Goal: Transaction & Acquisition: Purchase product/service

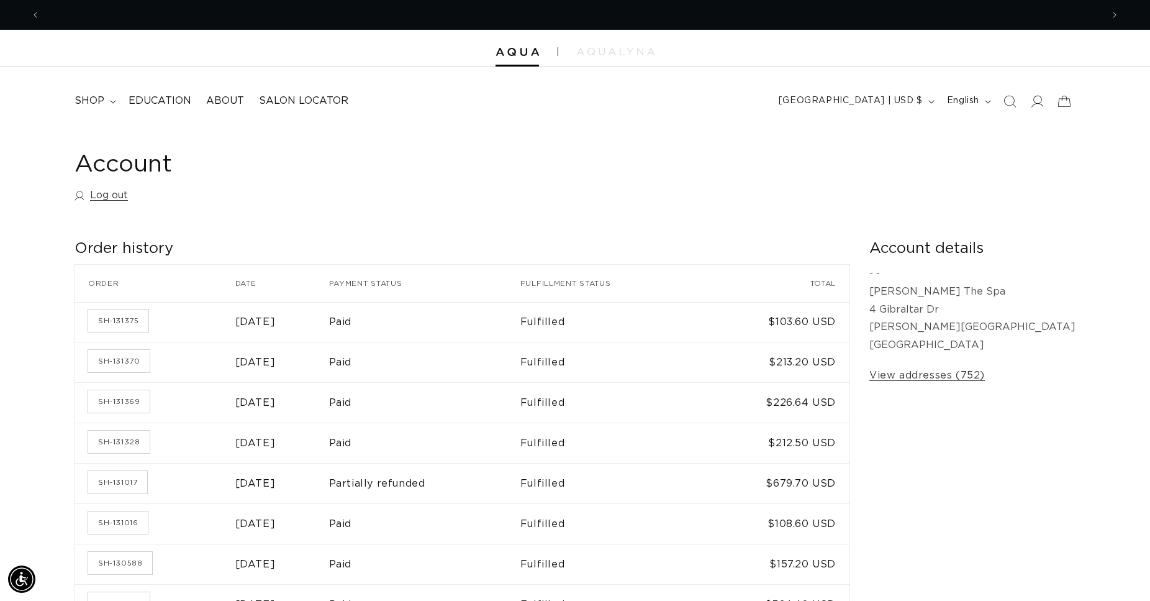
scroll to position [0, 1062]
click at [524, 50] on img at bounding box center [517, 52] width 43 height 9
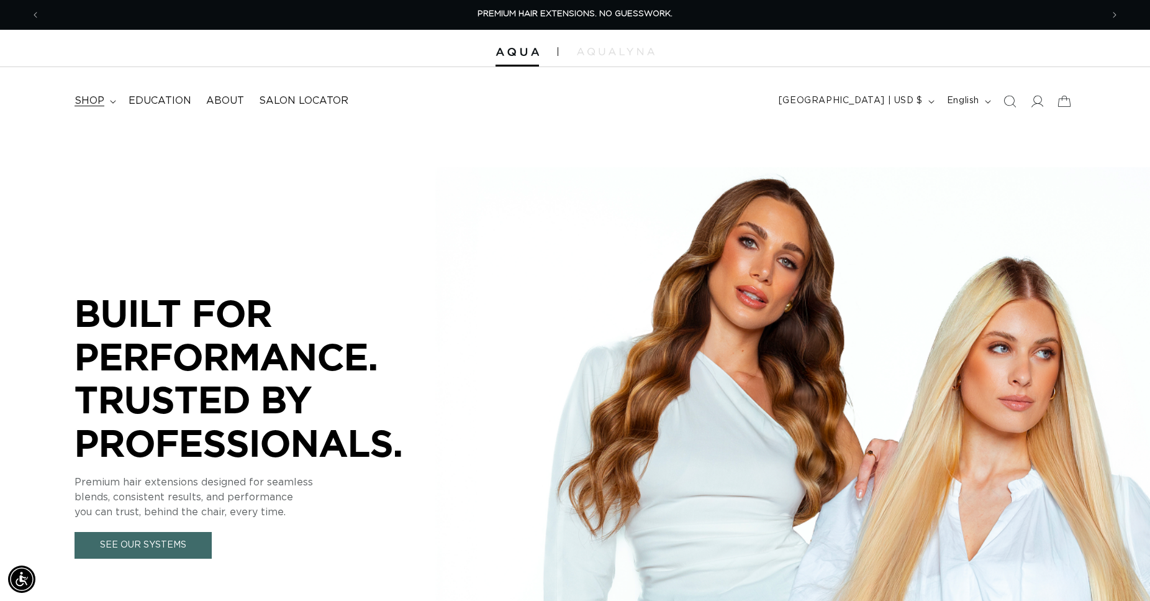
click at [100, 106] on span "shop" at bounding box center [90, 100] width 30 height 13
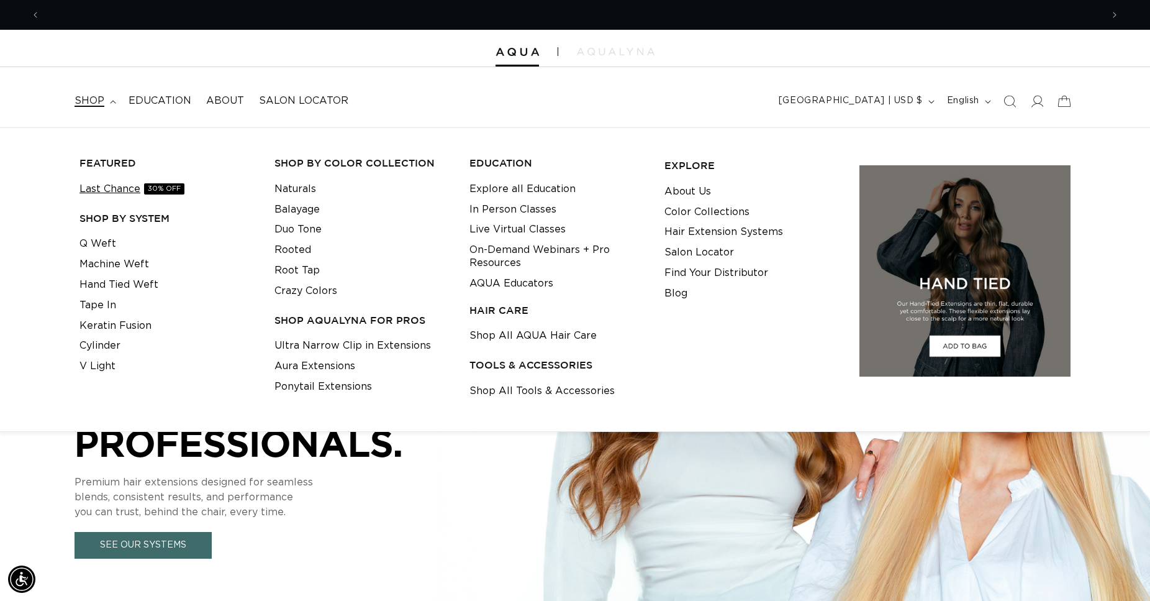
scroll to position [0, 1062]
click at [359, 348] on link "Ultra Narrow Clip in Extensions" at bounding box center [353, 345] width 157 height 20
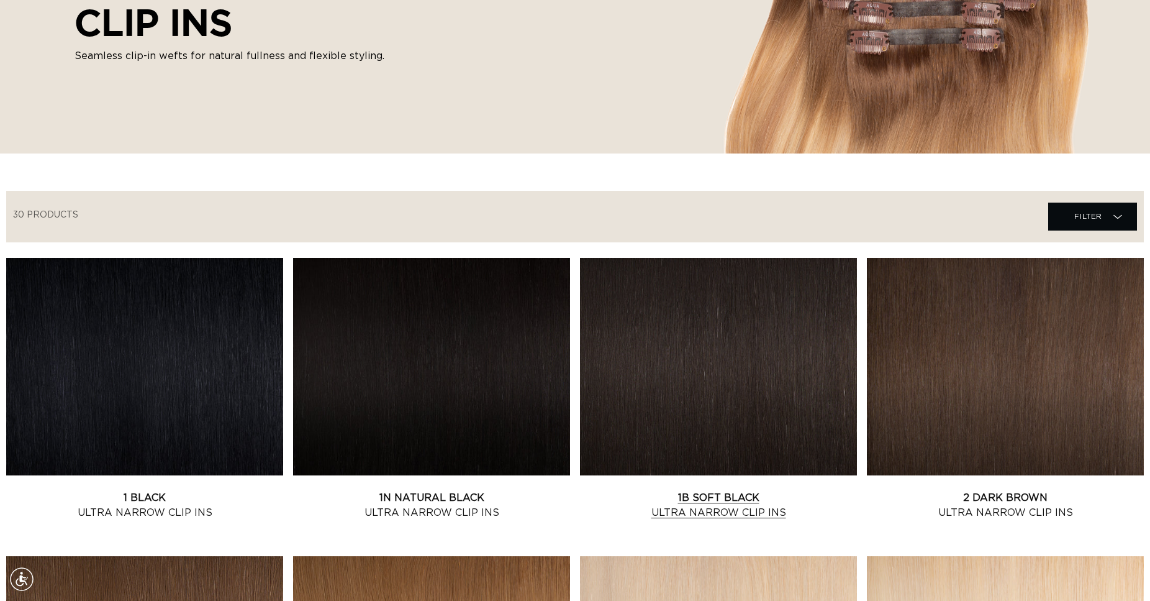
scroll to position [380, 0]
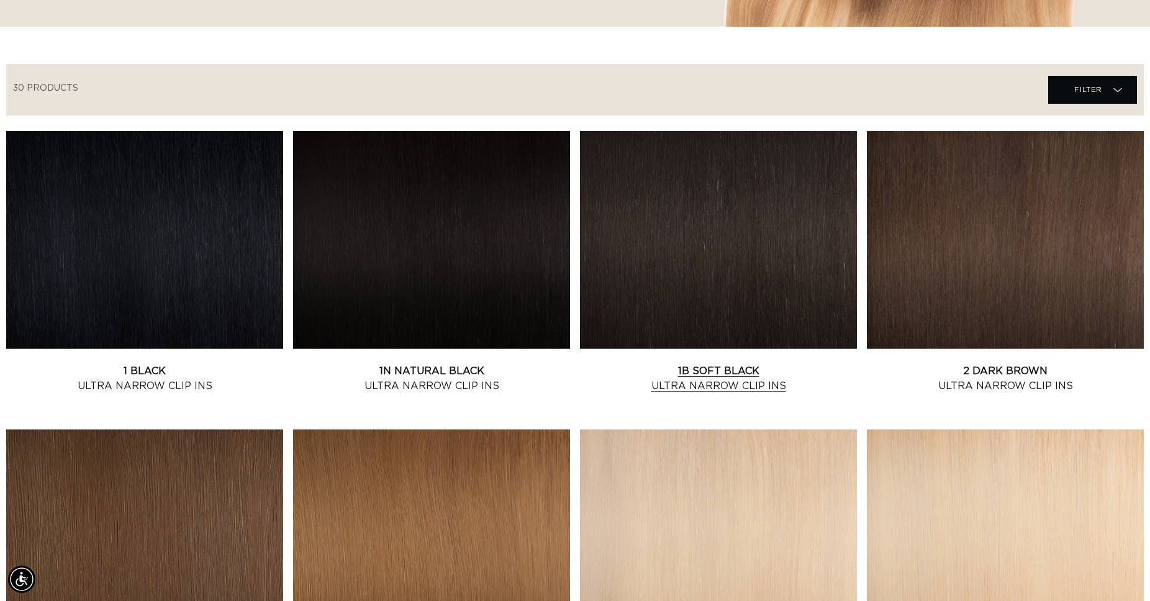
click at [694, 363] on link "1B Soft Black Ultra Narrow Clip Ins" at bounding box center [718, 378] width 277 height 30
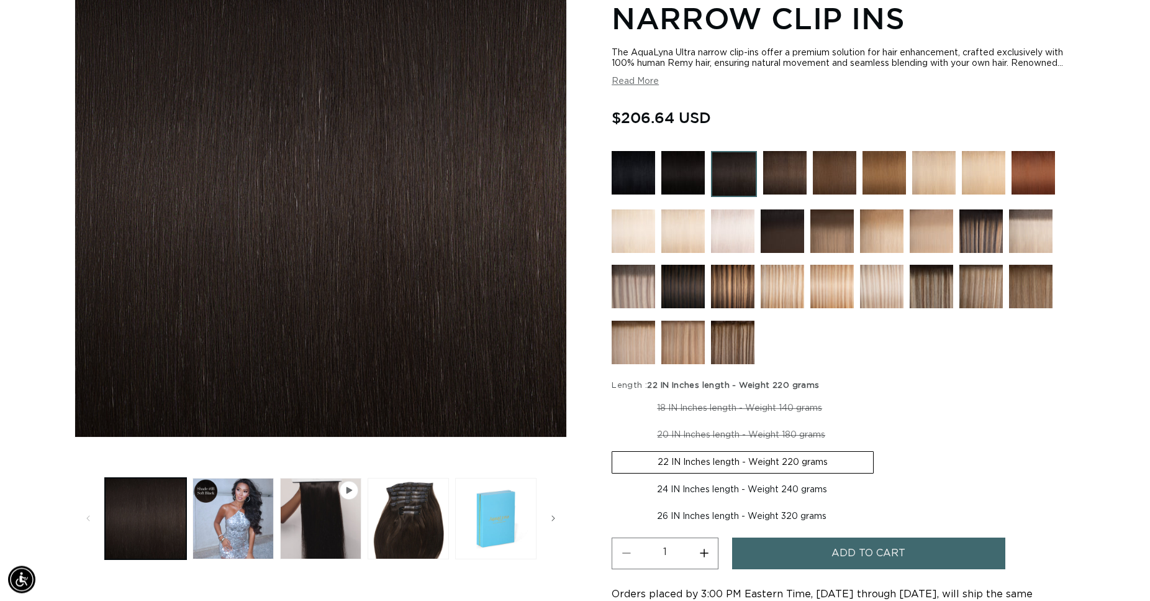
scroll to position [253, 0]
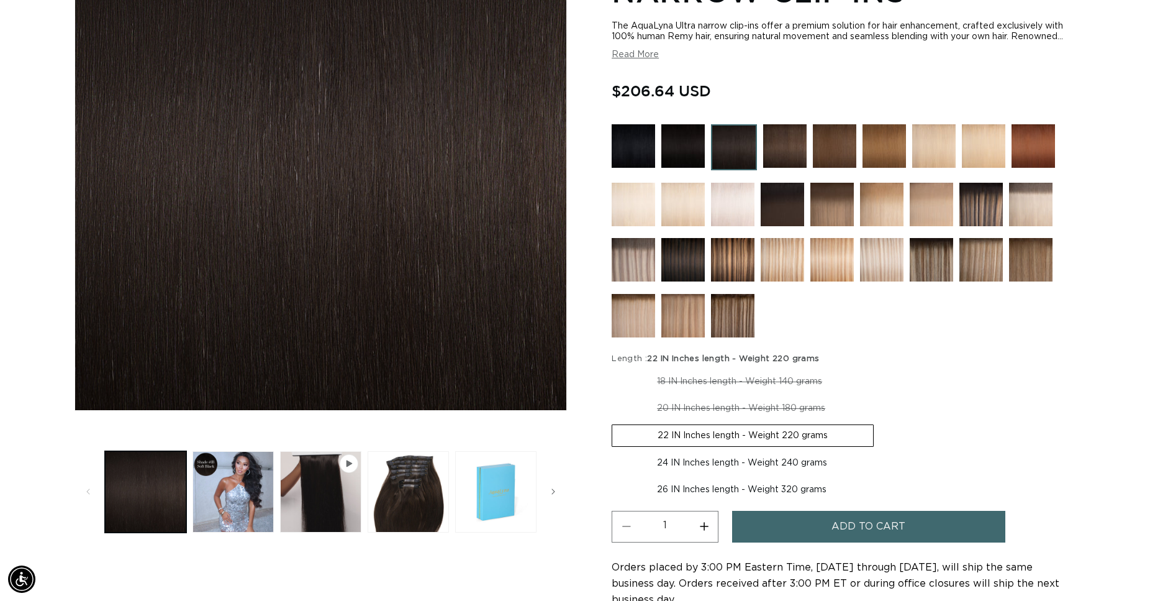
click at [701, 379] on label "18 IN Inches length - Weight 140 grams Variant sold out or unavailable" at bounding box center [740, 381] width 256 height 21
click at [616, 369] on input "18 IN Inches length - Weight 140 grams Variant sold out or unavailable" at bounding box center [615, 368] width 1 height 1
radio input "true"
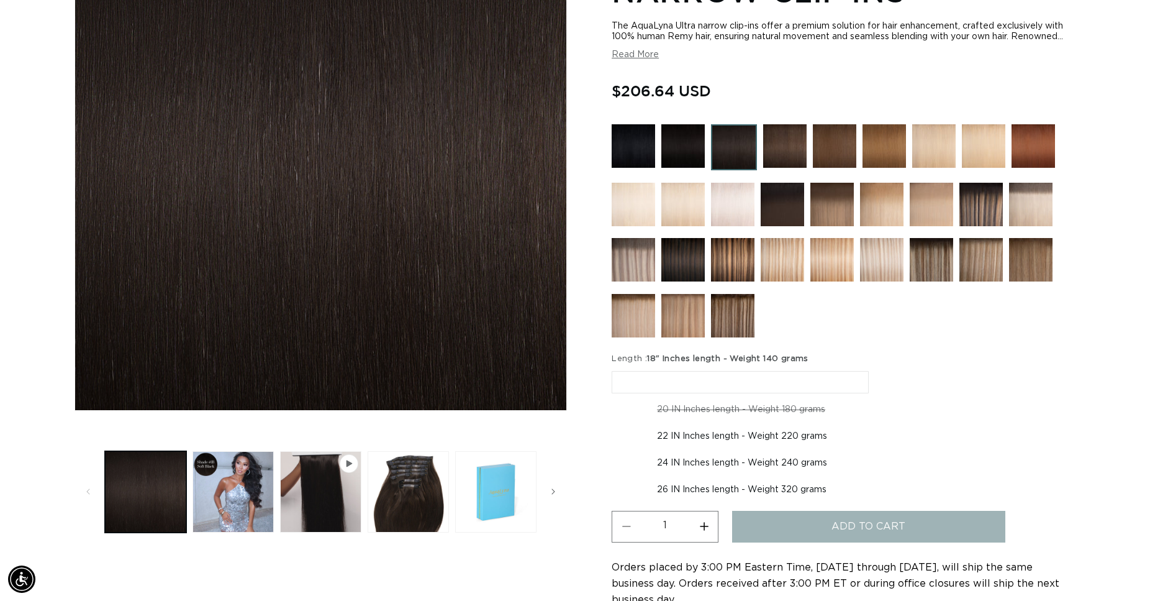
scroll to position [0, 2124]
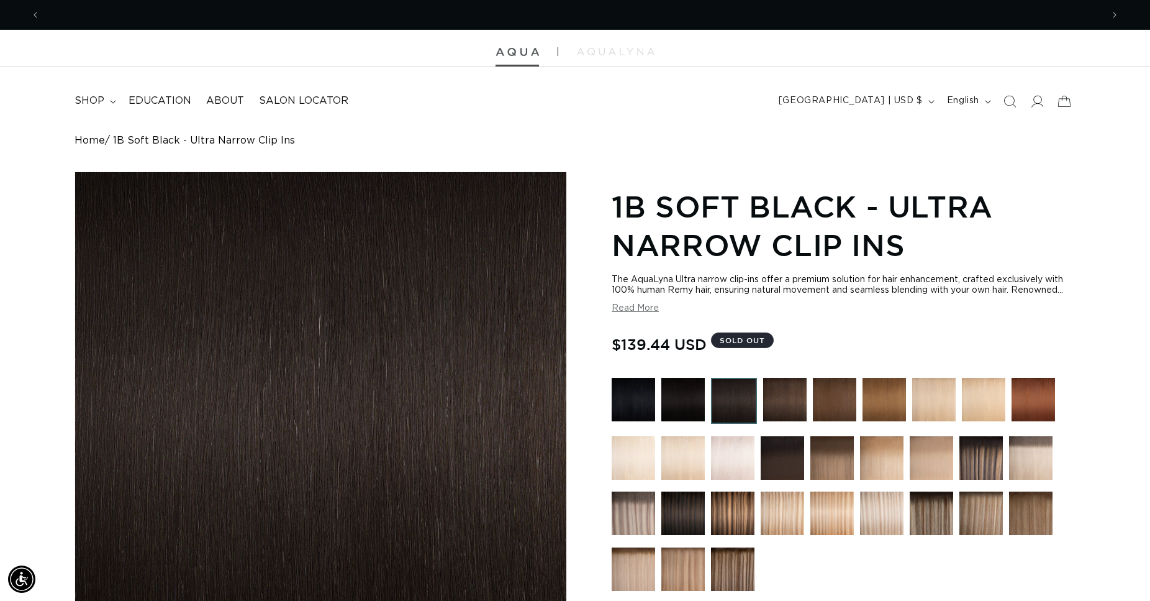
scroll to position [0, 2124]
click at [521, 50] on img at bounding box center [517, 52] width 43 height 9
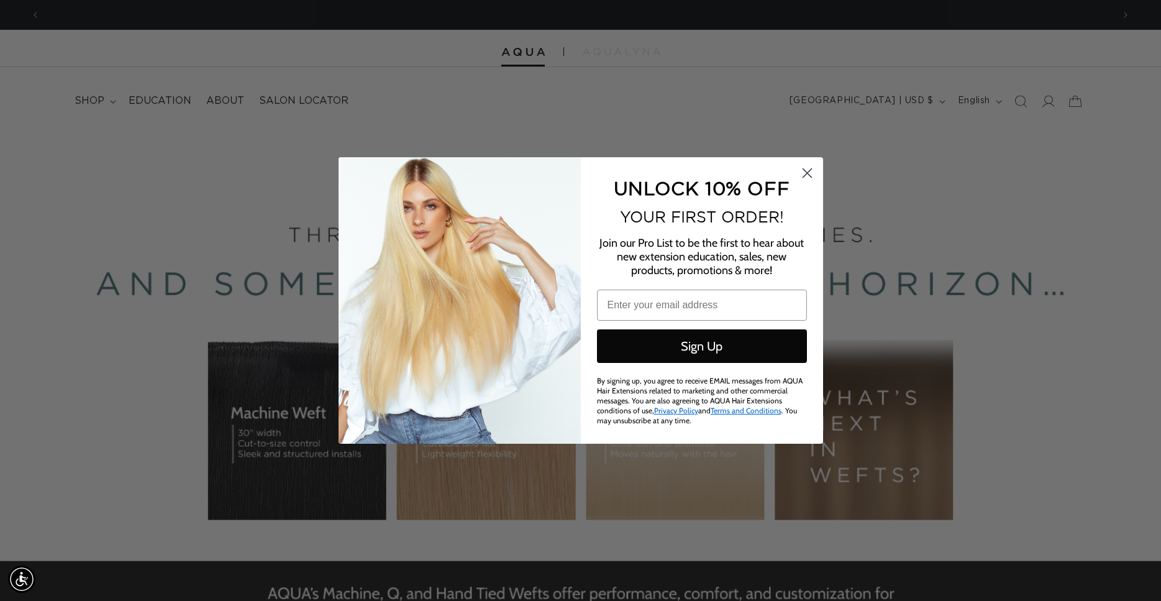
scroll to position [0, 2146]
click at [807, 176] on circle "Close dialog" at bounding box center [806, 173] width 20 height 20
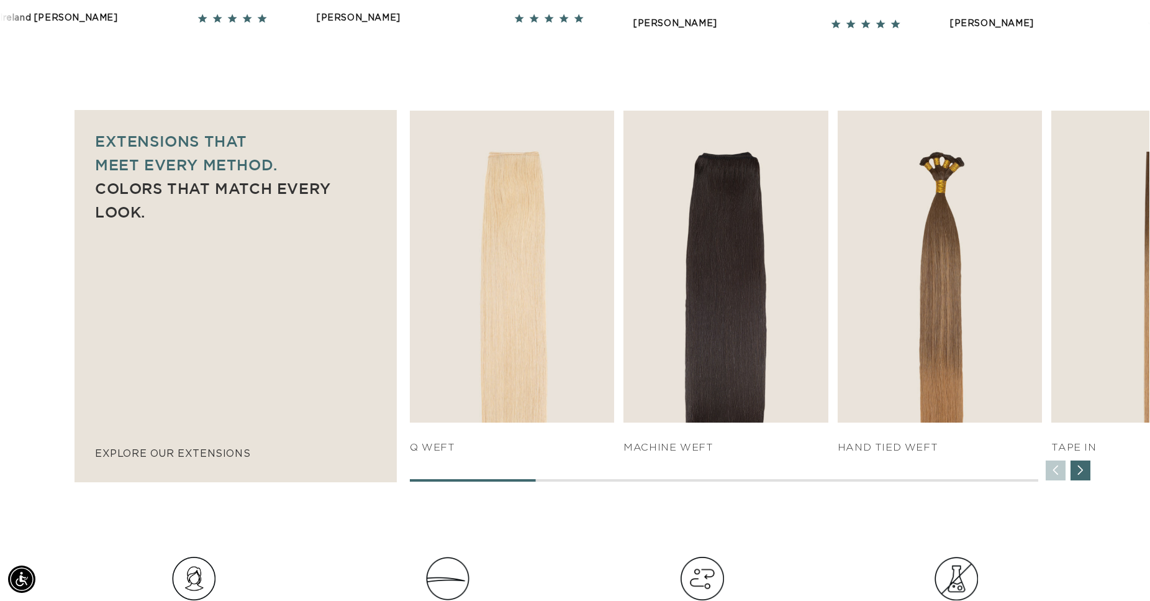
scroll to position [0, 1062]
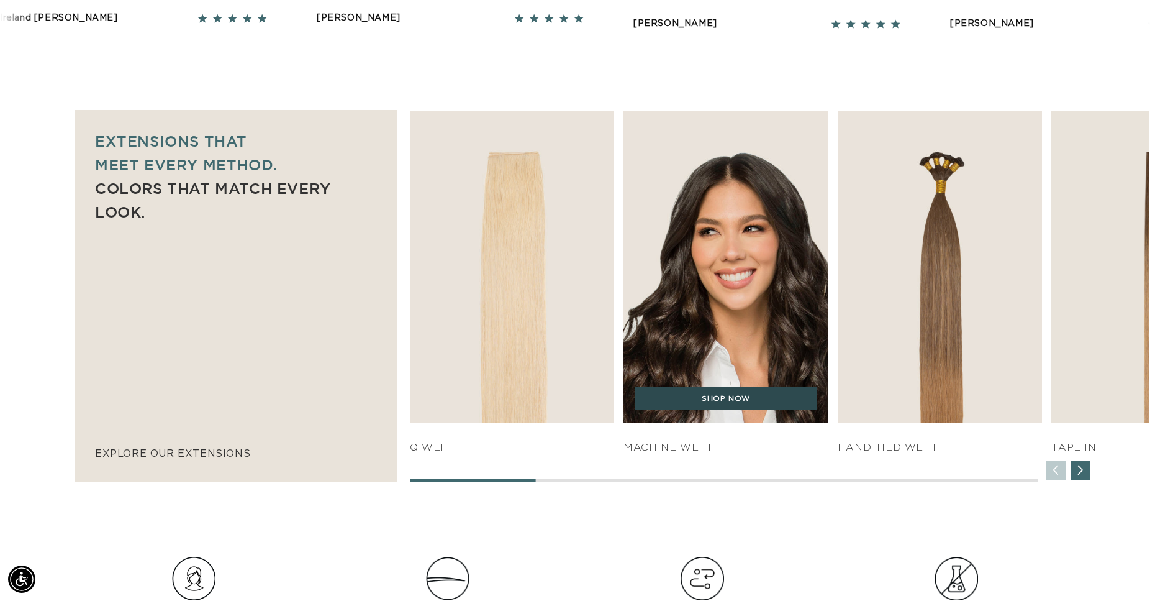
click at [708, 396] on link "SHOP NOW" at bounding box center [726, 399] width 183 height 24
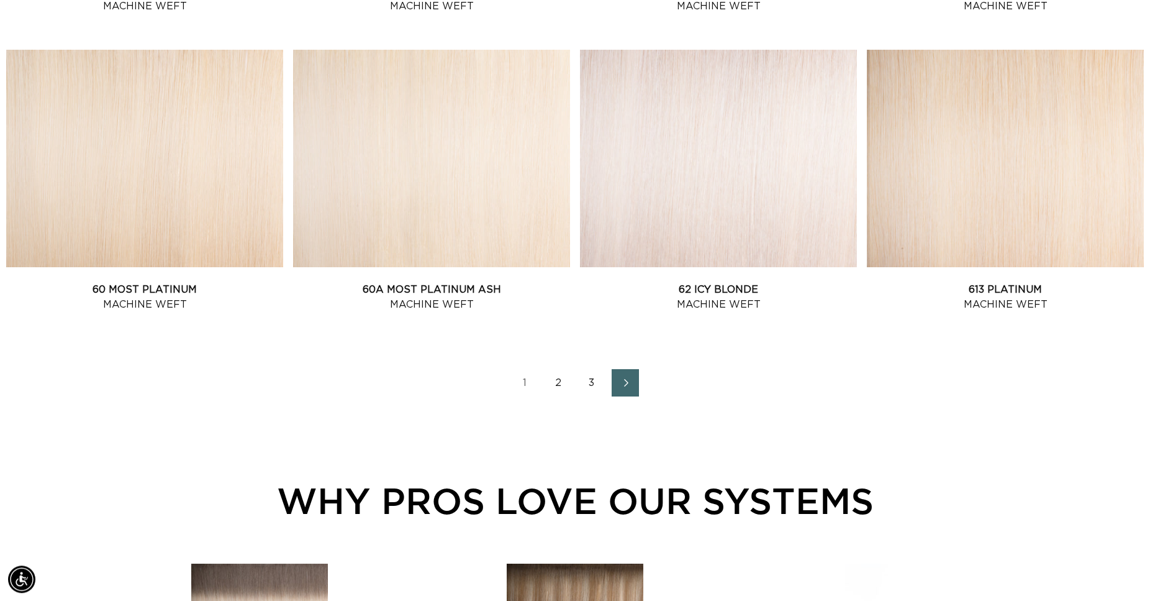
scroll to position [1711, 0]
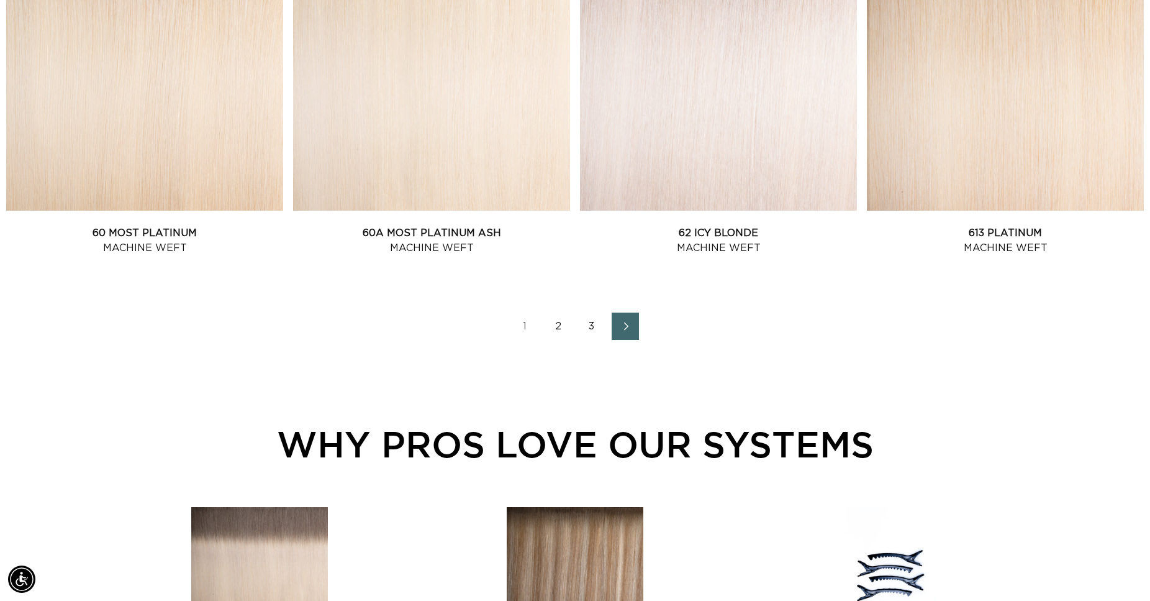
click at [629, 327] on icon "Next page" at bounding box center [626, 326] width 16 height 9
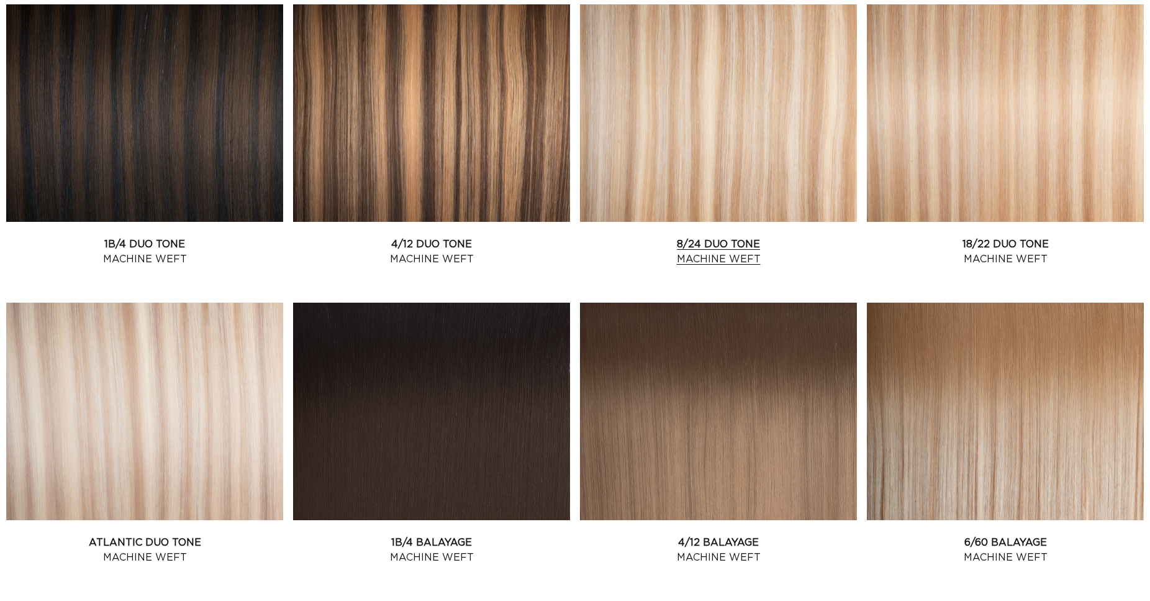
scroll to position [507, 0]
click at [734, 237] on link "8/24 Duo Tone Machine Weft" at bounding box center [718, 252] width 277 height 30
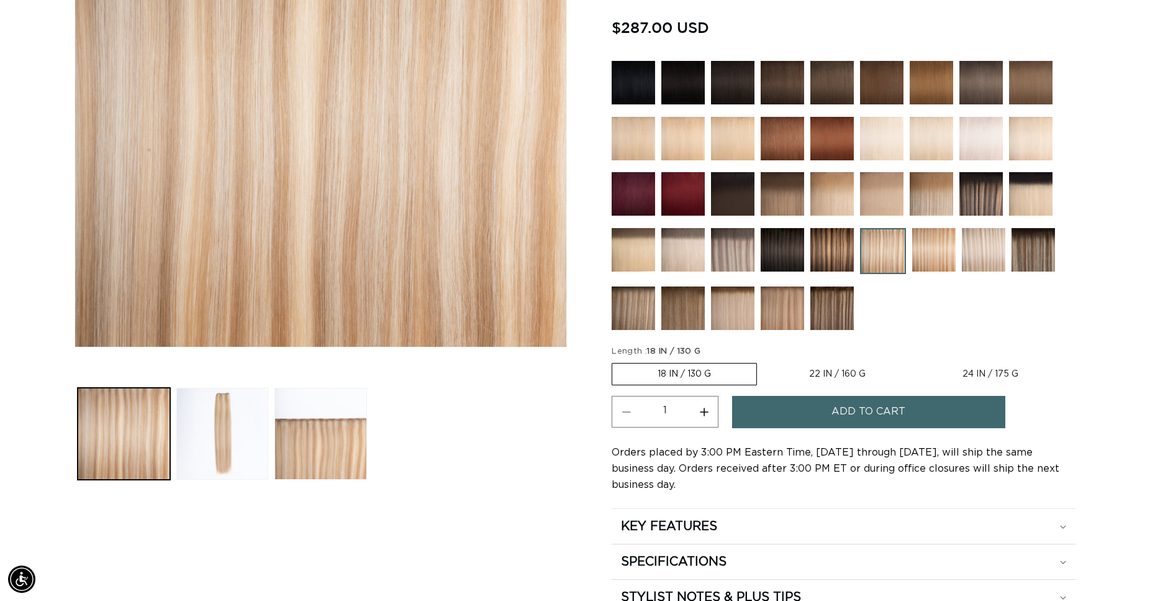
scroll to position [0, 1062]
click at [835, 369] on label "22 IN / 160 G Variant sold out or unavailable" at bounding box center [837, 373] width 147 height 21
click at [764, 361] on input "22 IN / 160 G Variant sold out or unavailable" at bounding box center [763, 360] width 1 height 1
radio input "true"
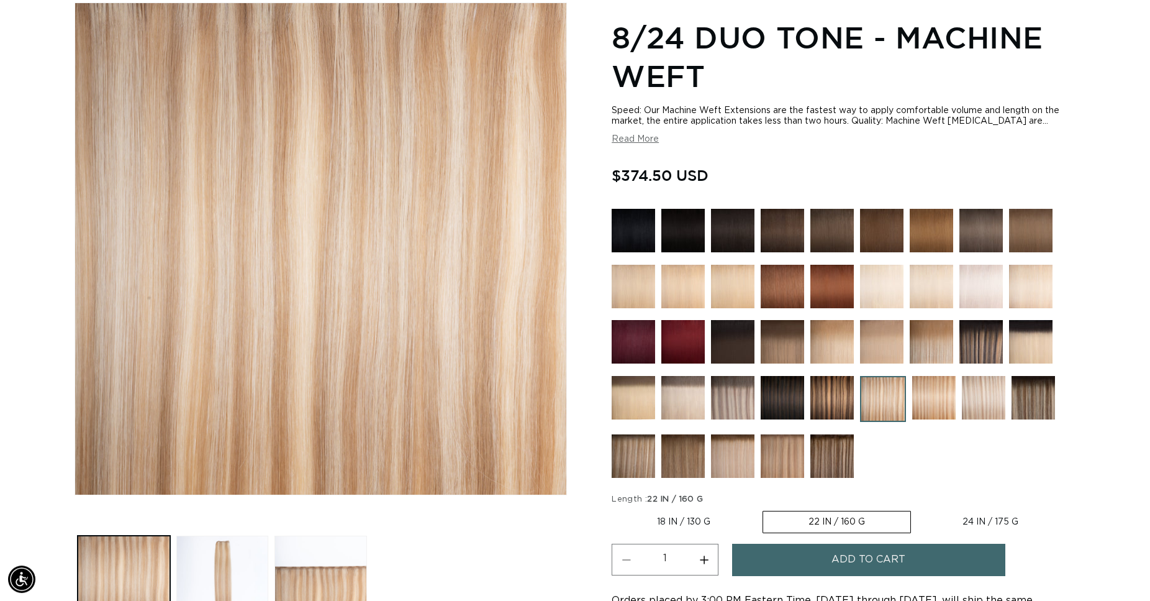
scroll to position [253, 0]
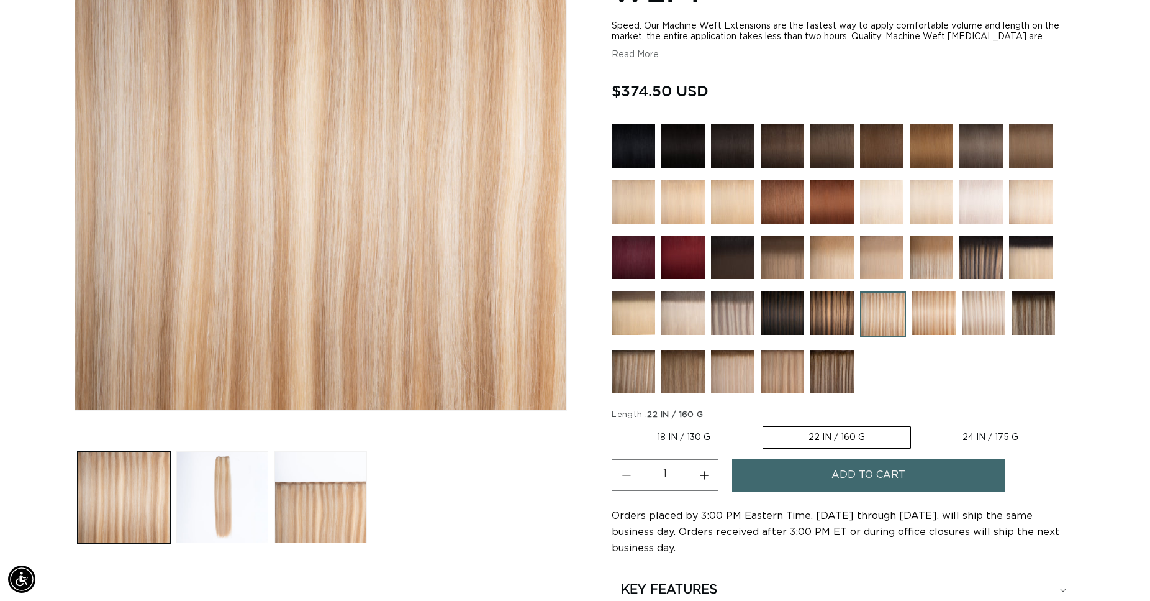
click at [891, 470] on span "Add to cart" at bounding box center [869, 475] width 74 height 32
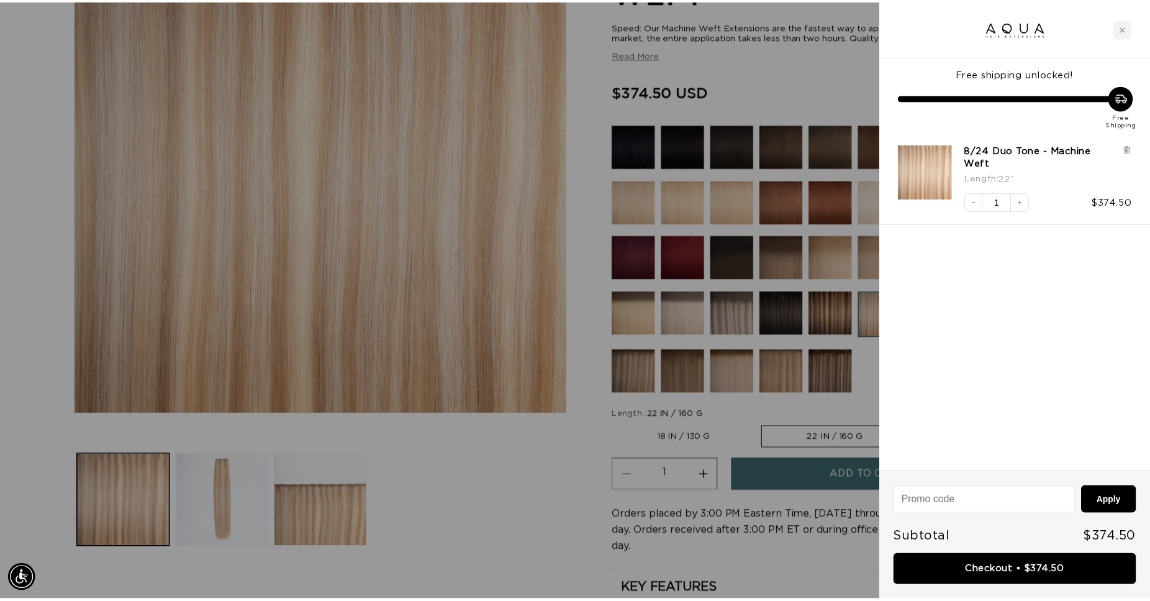
scroll to position [0, 2146]
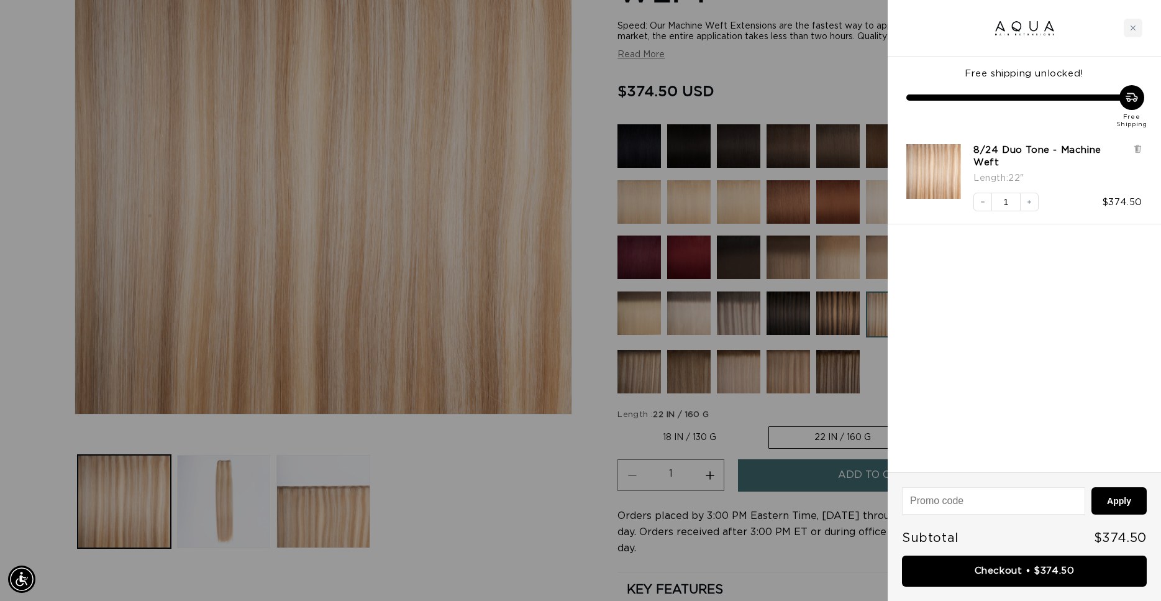
click at [341, 143] on div at bounding box center [580, 300] width 1161 height 601
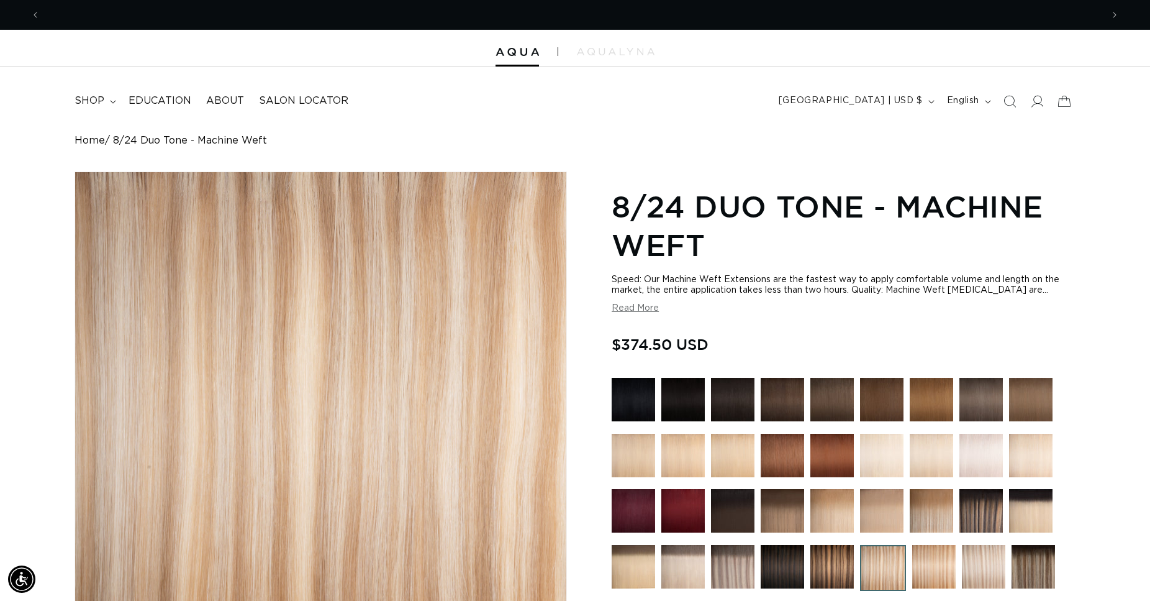
scroll to position [0, 1062]
click at [37, 16] on icon "Previous announcement" at bounding box center [36, 15] width 4 height 14
click at [34, 12] on icon "Previous announcement" at bounding box center [36, 15] width 4 height 14
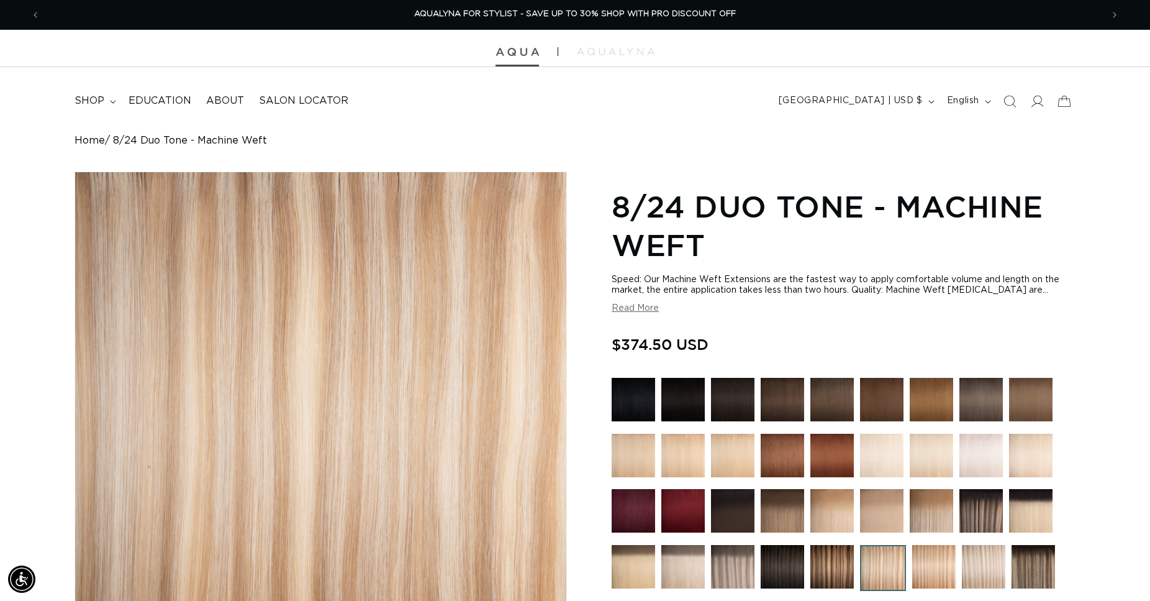
click at [526, 53] on img at bounding box center [517, 52] width 43 height 9
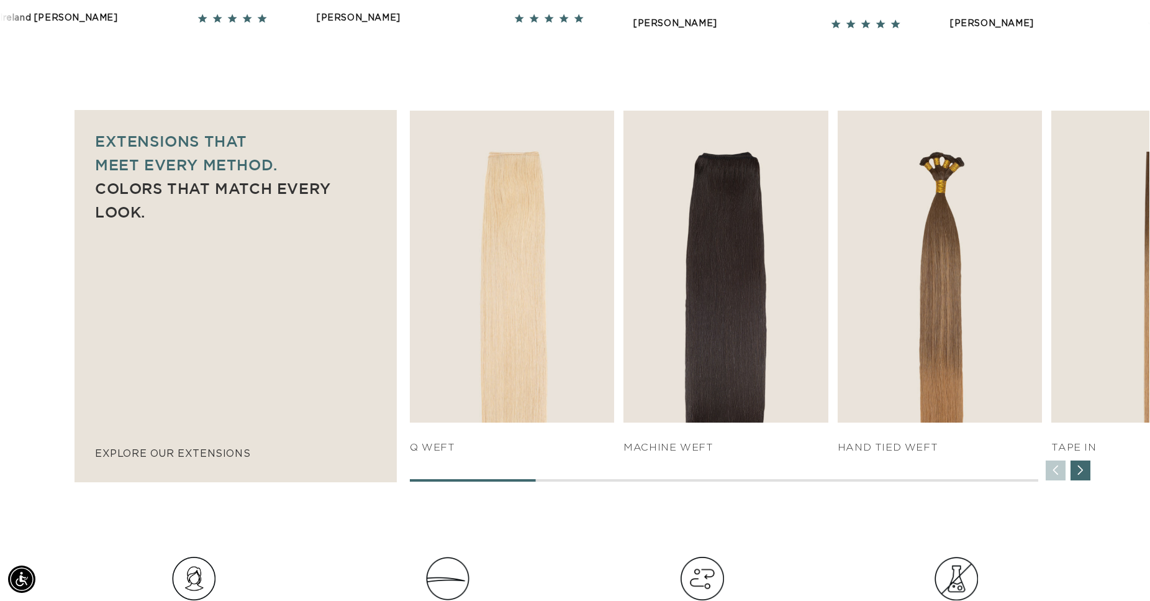
scroll to position [0, 2124]
click at [1082, 470] on div "Next slide" at bounding box center [1081, 470] width 20 height 20
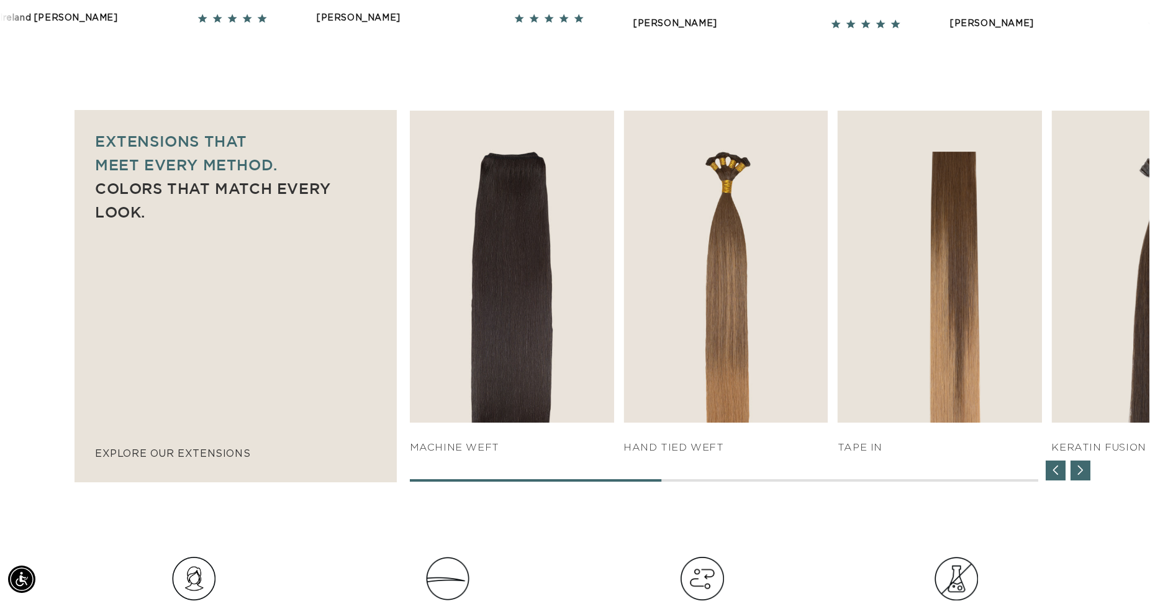
click at [1082, 470] on div "Next slide" at bounding box center [1081, 470] width 20 height 20
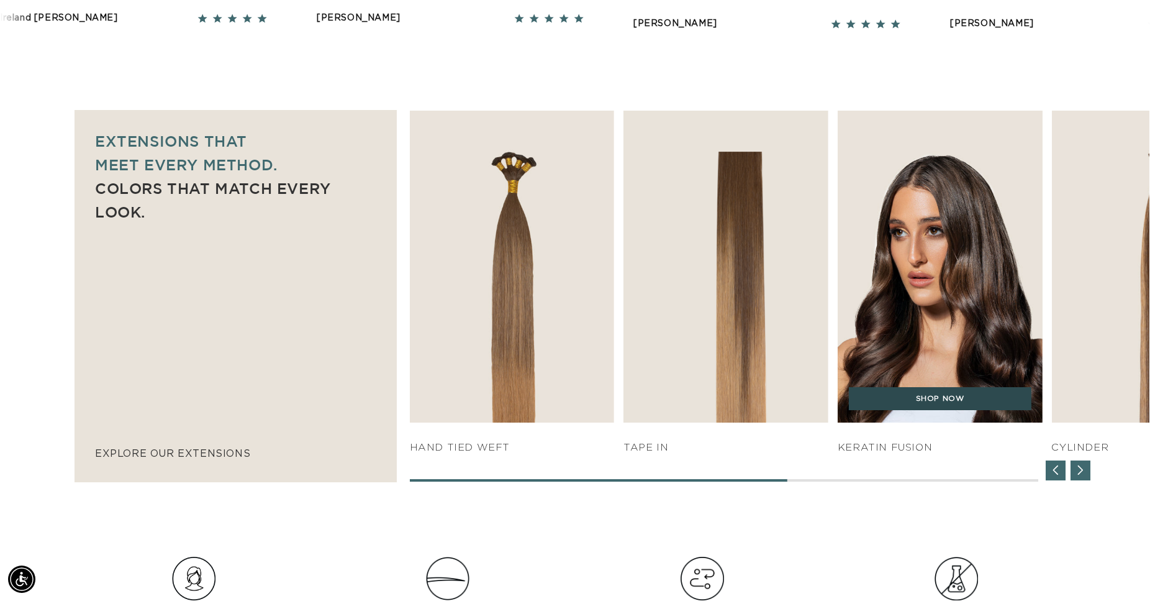
click at [952, 399] on link "SHOP NOW" at bounding box center [940, 399] width 183 height 24
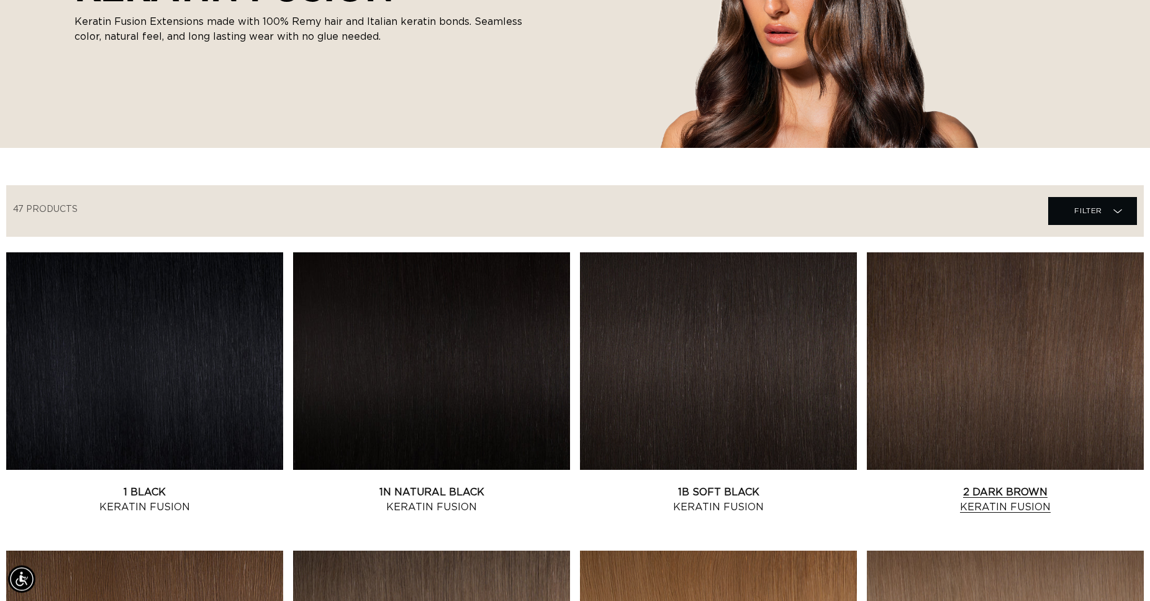
scroll to position [317, 0]
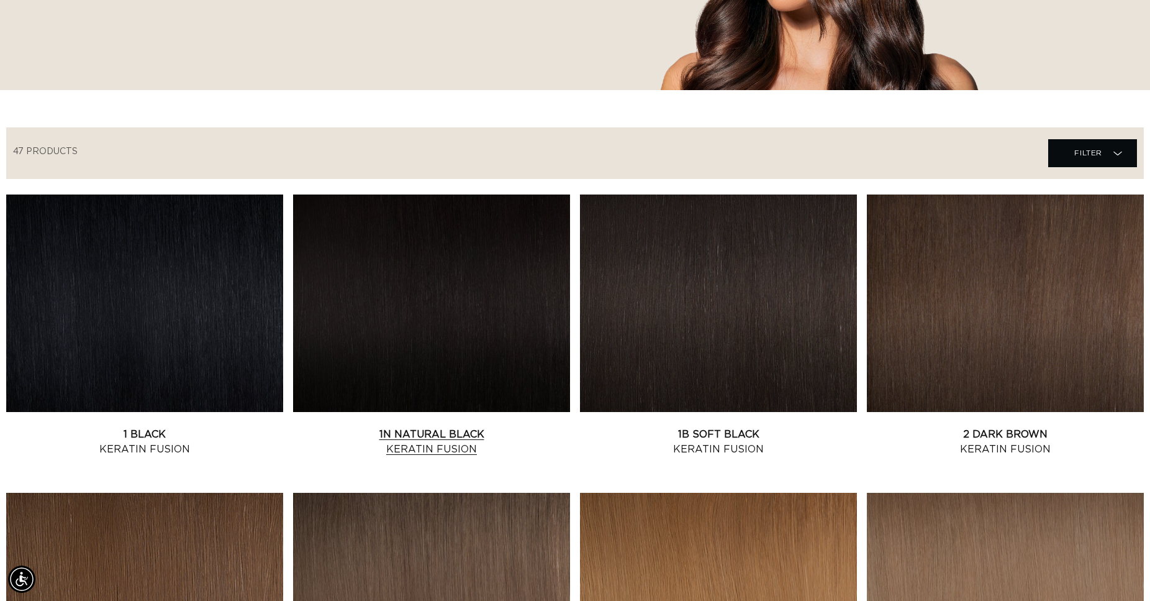
click at [485, 427] on link "1N Natural Black Keratin Fusion" at bounding box center [431, 442] width 277 height 30
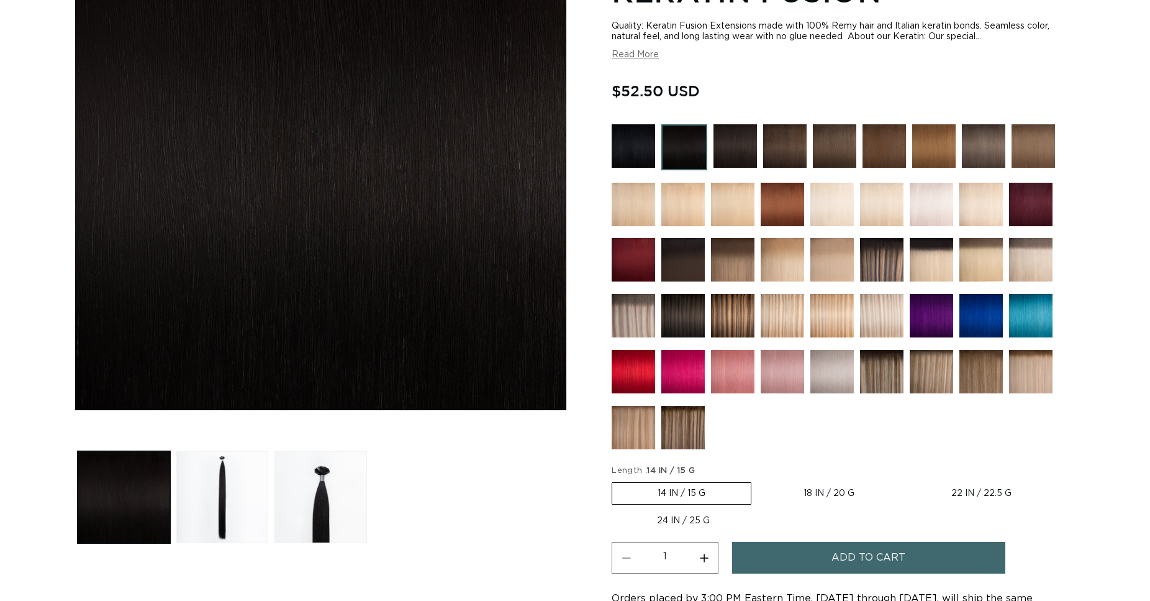
scroll to position [253, 0]
click at [967, 488] on label "22 IN / 22.5 G Variant sold out or unavailable" at bounding box center [981, 493] width 151 height 21
click at [907, 480] on input "22 IN / 22.5 G Variant sold out or unavailable" at bounding box center [906, 480] width 1 height 1
radio input "true"
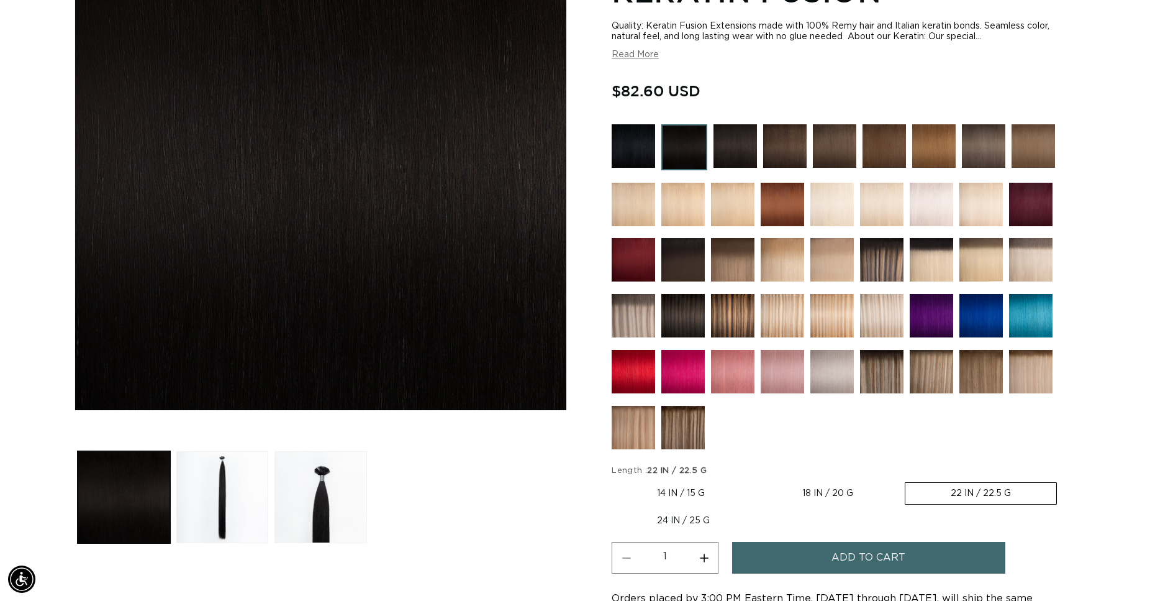
click at [706, 551] on button "Increase quantity for 1N Natural Black - Keratin Fusion" at bounding box center [704, 558] width 28 height 32
click at [705, 551] on button "Increase quantity for 1N Natural Black - Keratin Fusion" at bounding box center [704, 558] width 28 height 32
type input "3"
click at [814, 552] on button "Add to cart" at bounding box center [868, 558] width 273 height 32
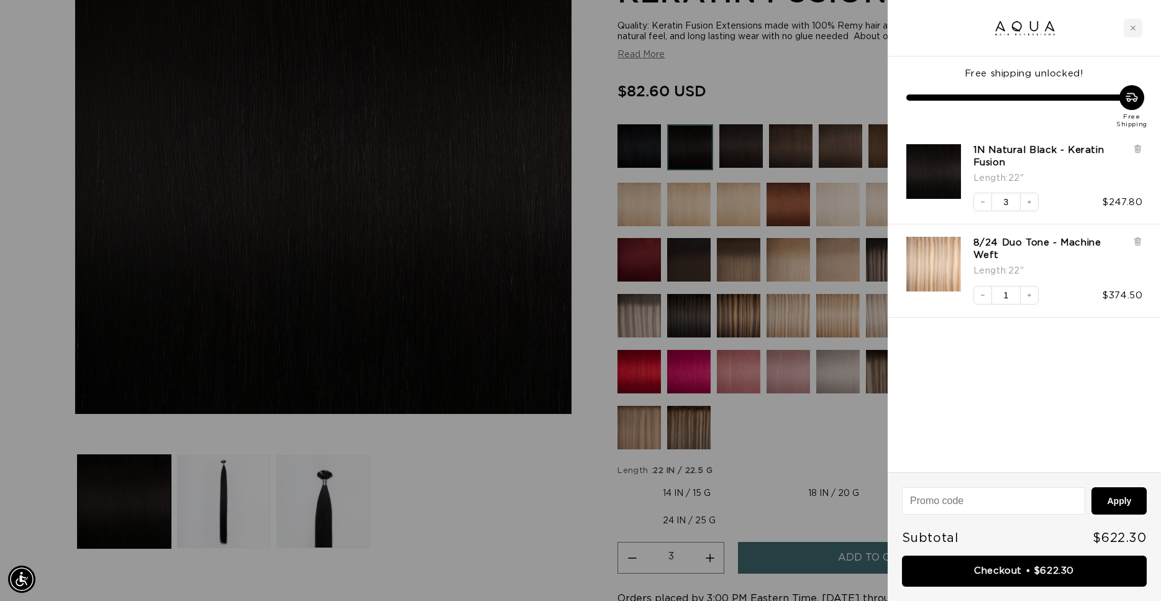
scroll to position [0, 0]
click at [519, 457] on div at bounding box center [580, 300] width 1161 height 601
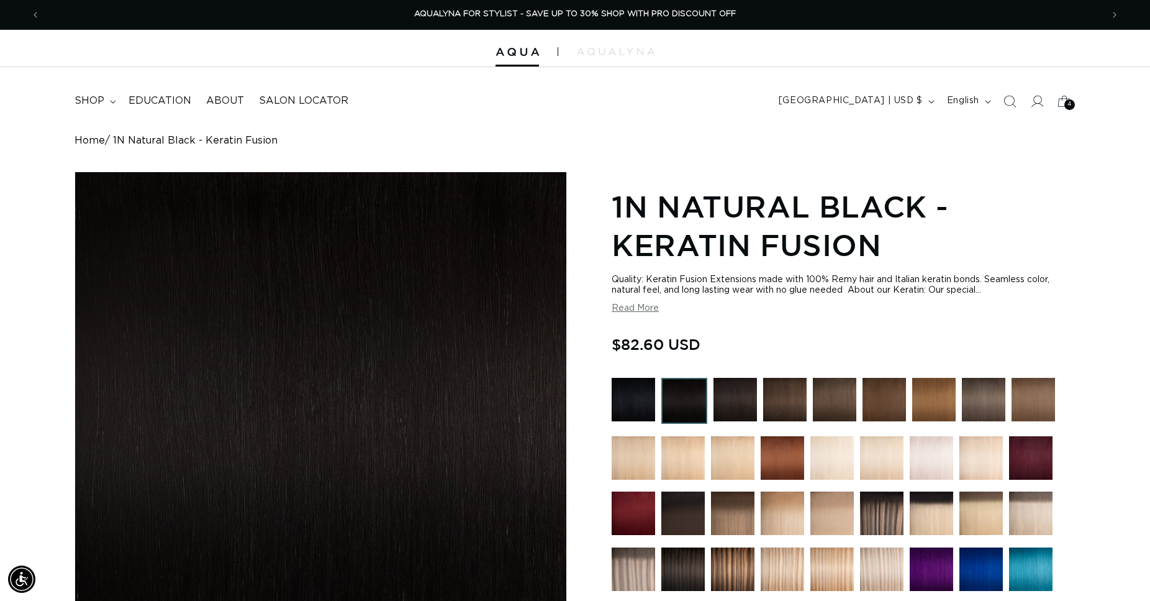
click at [551, 93] on nav "shop FEATURED Last Chance 30% OFF SHOP BY SYSTEM Q Weft Machine Weft Hand Tied …" at bounding box center [315, 101] width 496 height 28
click at [36, 12] on icon "Previous announcement" at bounding box center [36, 15] width 4 height 14
click at [522, 51] on img at bounding box center [517, 52] width 43 height 9
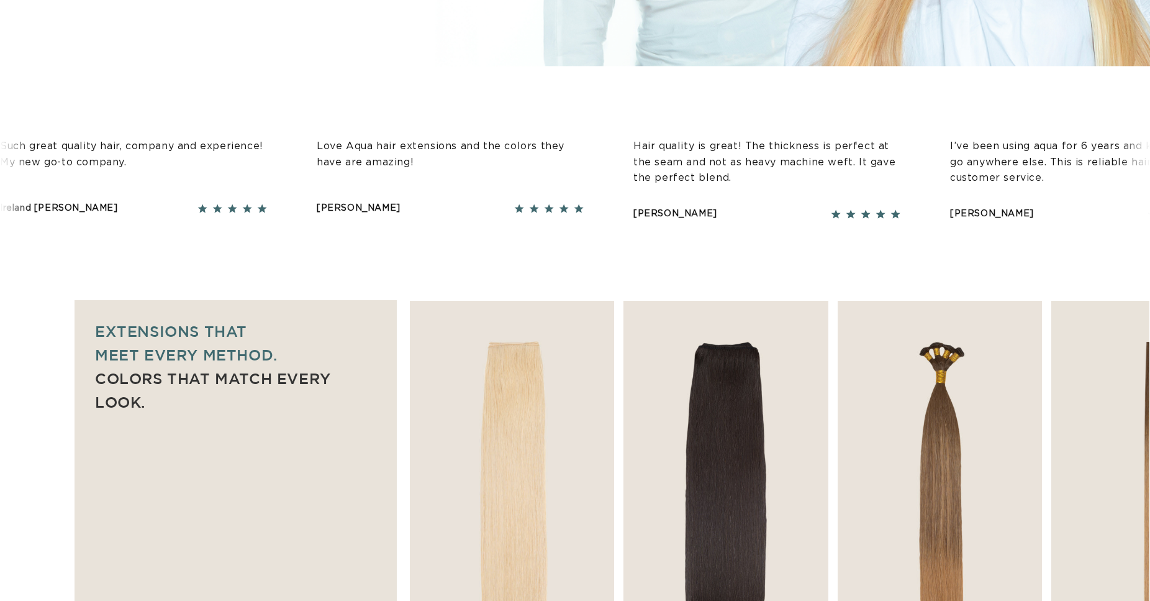
scroll to position [887, 0]
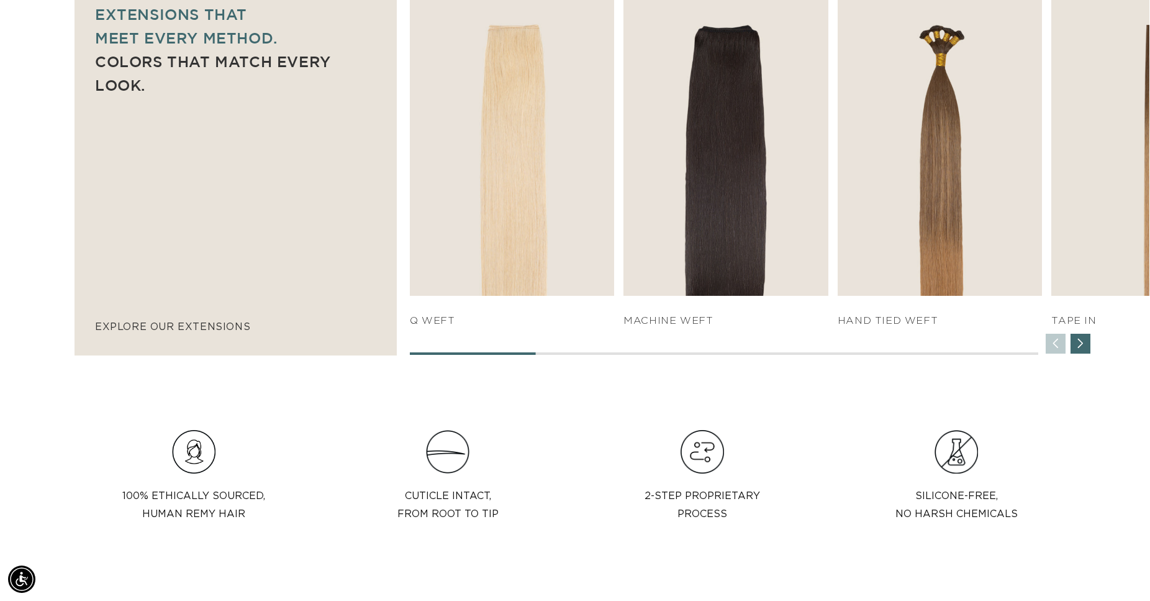
click at [1083, 343] on div "Next slide" at bounding box center [1081, 344] width 20 height 20
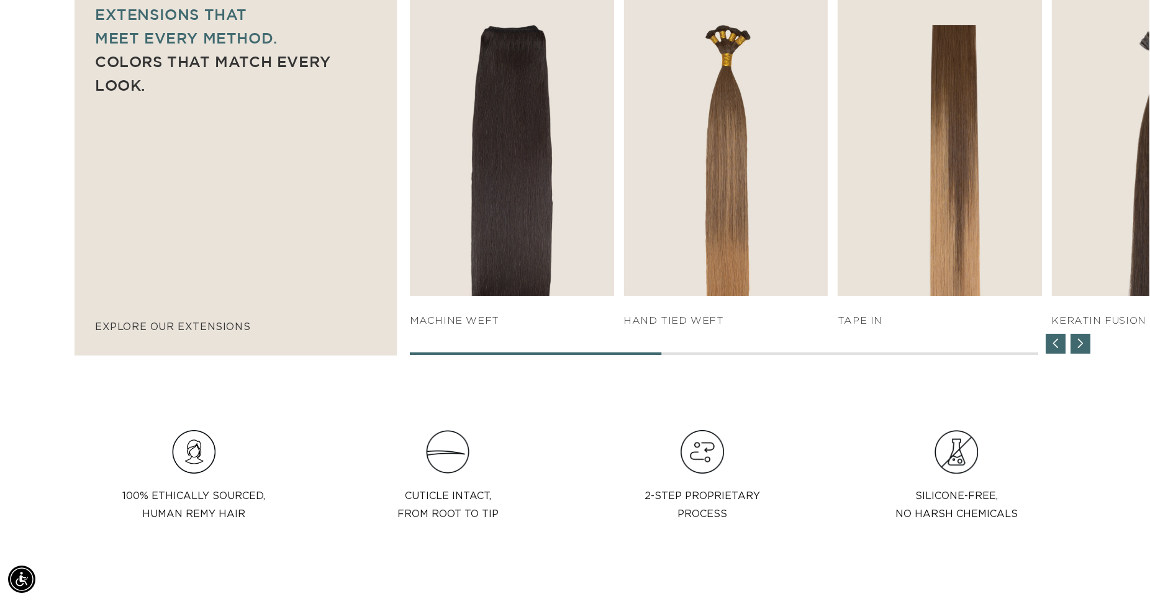
scroll to position [0, 1062]
click at [1083, 343] on div "Next slide" at bounding box center [1081, 344] width 20 height 20
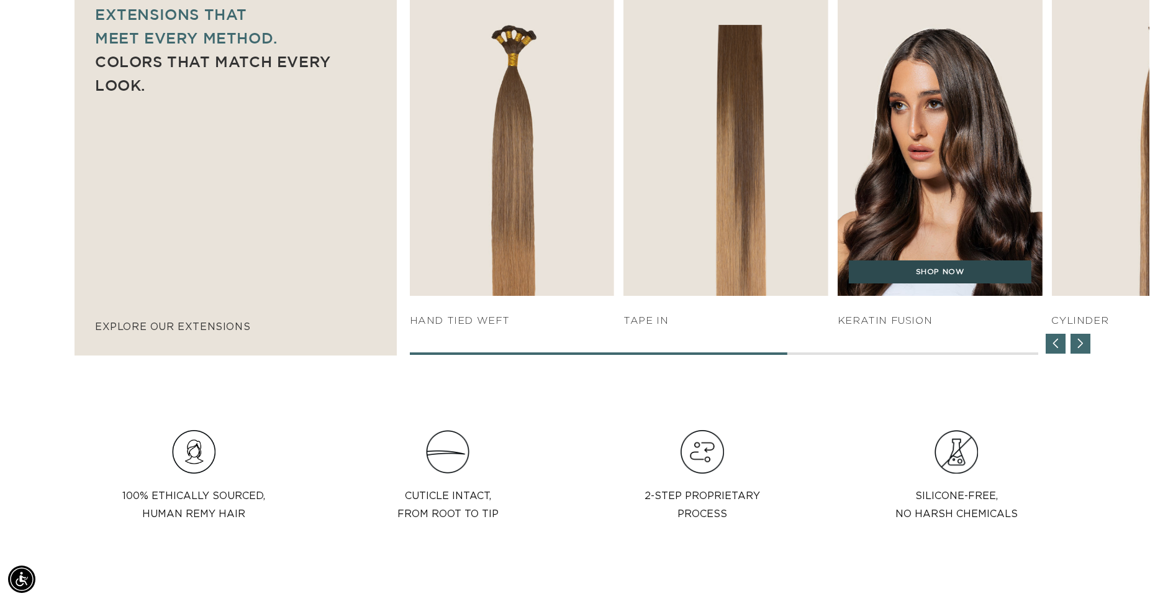
click at [930, 275] on link "SHOP NOW" at bounding box center [940, 272] width 183 height 24
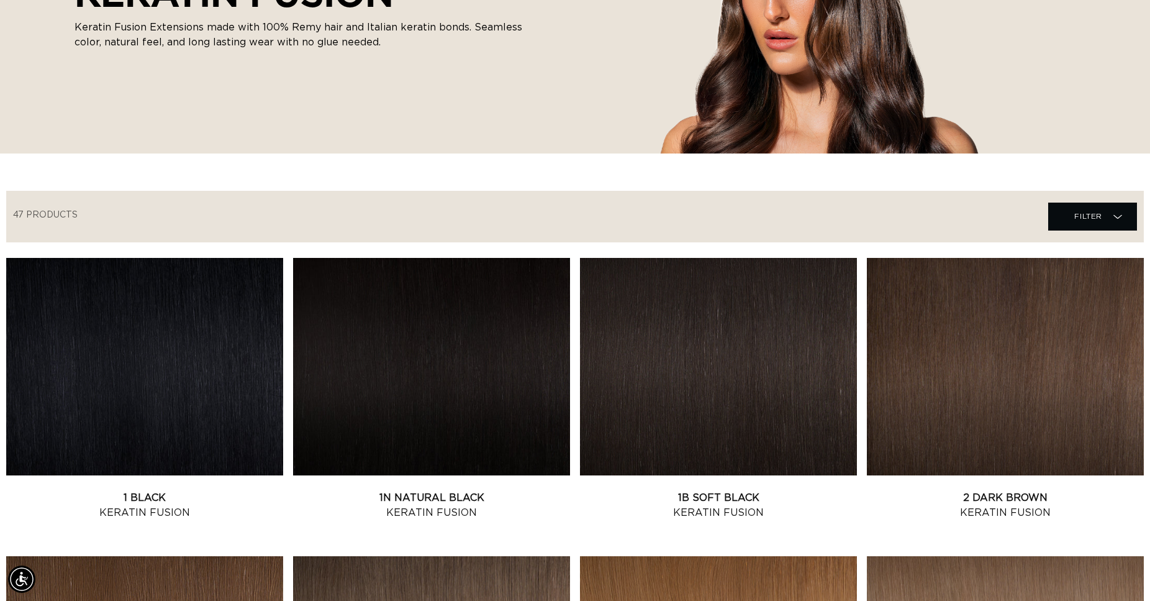
scroll to position [0, 1062]
click at [211, 490] on link "1 Black Keratin Fusion" at bounding box center [144, 505] width 277 height 30
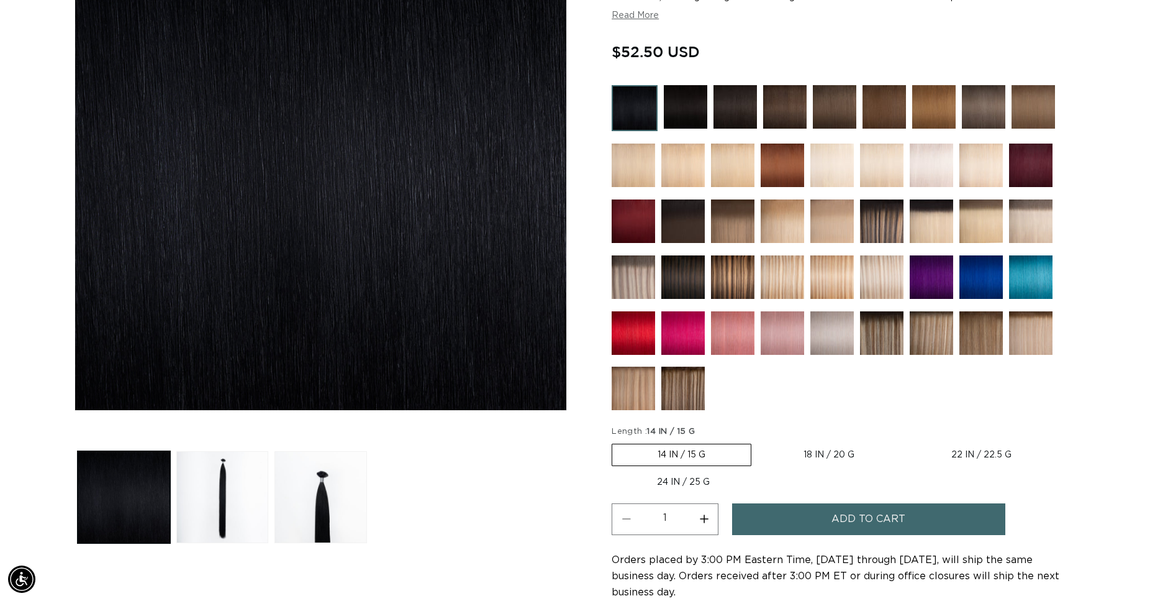
scroll to position [0, 1062]
click at [981, 450] on label "22 IN / 22.5 G Variant sold out or unavailable" at bounding box center [981, 454] width 151 height 21
click at [907, 442] on input "22 IN / 22.5 G Variant sold out or unavailable" at bounding box center [906, 441] width 1 height 1
radio input "true"
click at [707, 514] on button "Increase quantity for 1 Black - Keratin Fusion" at bounding box center [704, 519] width 28 height 32
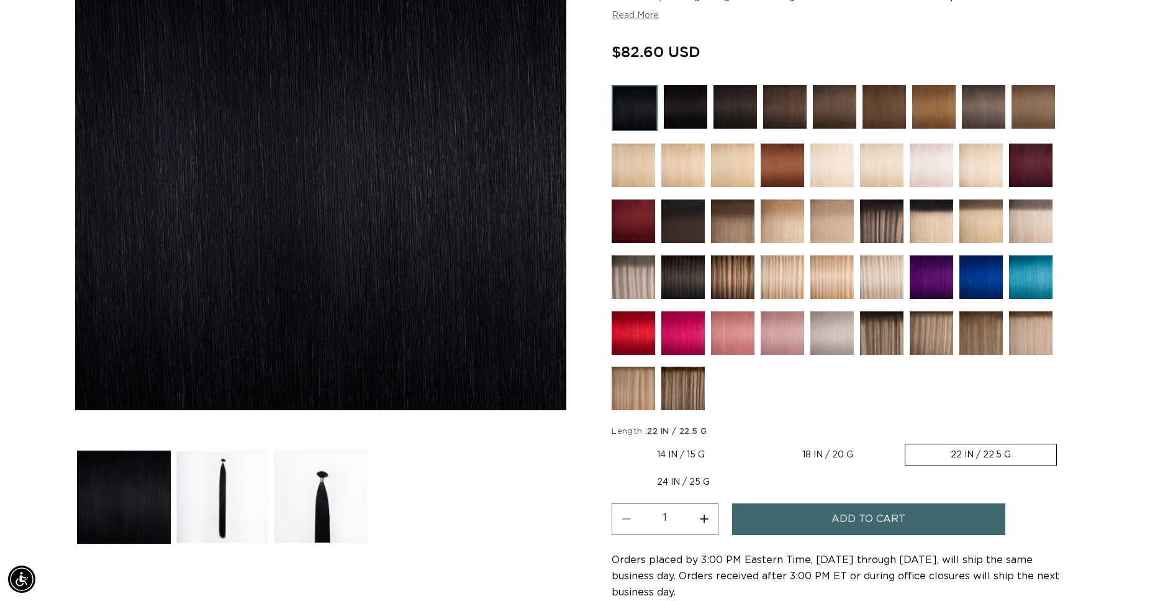
type input "2"
click at [816, 517] on button "Add to cart" at bounding box center [868, 519] width 273 height 32
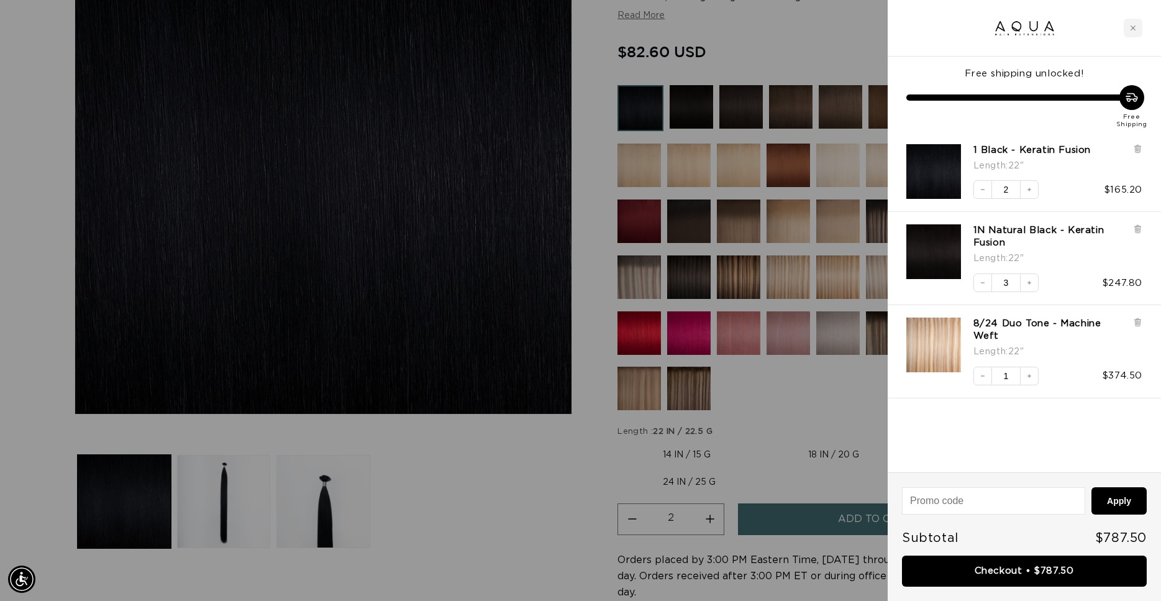
scroll to position [0, 1073]
click at [1003, 571] on link "Checkout • $787.50" at bounding box center [1024, 571] width 245 height 32
